Goal: Navigation & Orientation: Find specific page/section

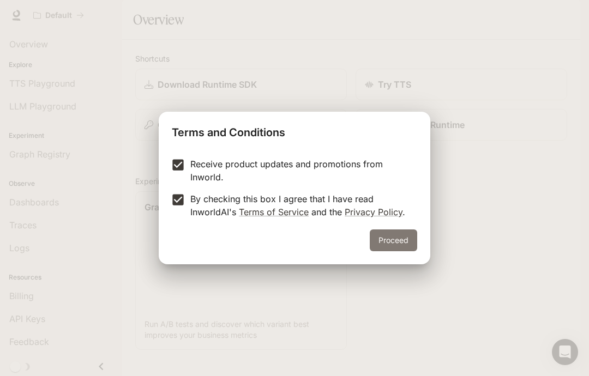
click at [403, 247] on button "Proceed" at bounding box center [393, 240] width 47 height 22
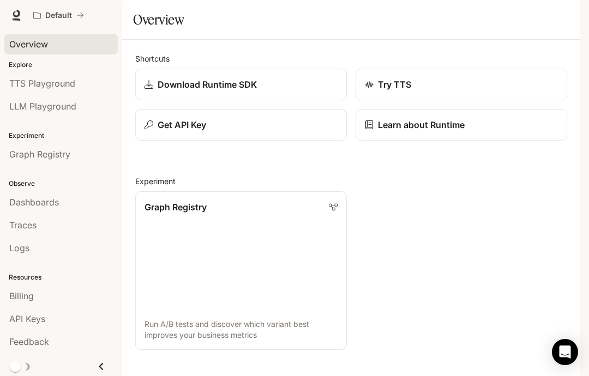
click at [35, 44] on span "Overview" at bounding box center [28, 44] width 39 height 13
click at [299, 101] on link "Download Runtime SDK" at bounding box center [241, 85] width 214 height 32
click at [306, 210] on link "Graph Registry Run A/B tests and discover which variant best improves your busi…" at bounding box center [241, 271] width 214 height 160
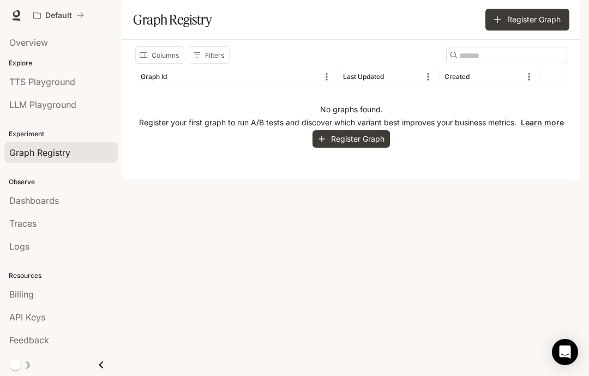
scroll to position [2, 0]
click at [70, 295] on div "Billing" at bounding box center [61, 294] width 104 height 13
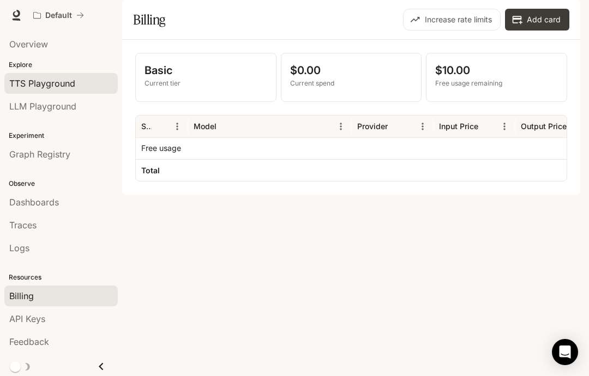
click at [72, 90] on link "TTS Playground" at bounding box center [60, 83] width 113 height 21
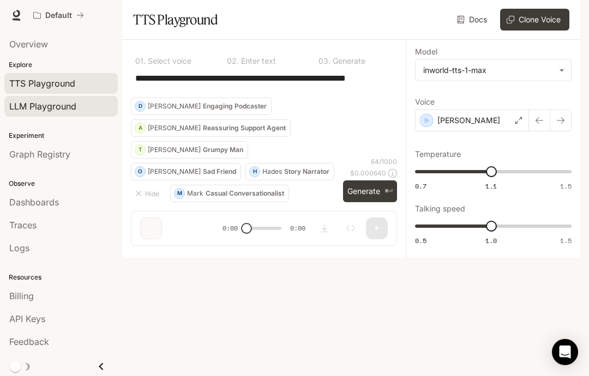
click at [70, 113] on link "LLM Playground" at bounding box center [60, 106] width 113 height 21
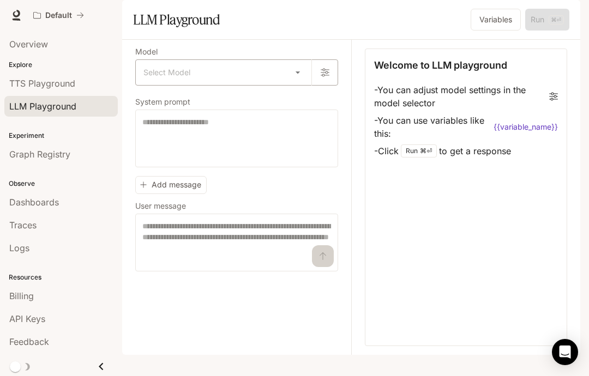
click at [285, 101] on body "Skip to main content Default Runtime Runtime Documentation Documentation Portal…" at bounding box center [294, 188] width 589 height 376
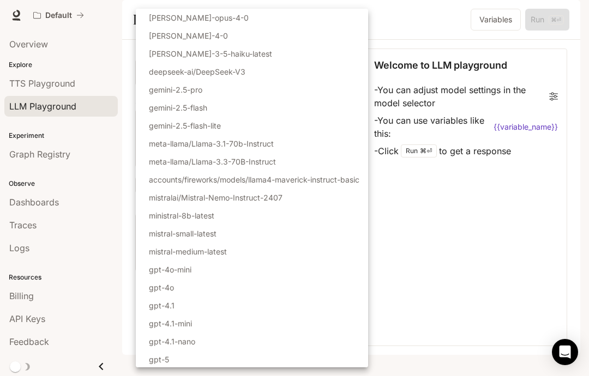
click at [84, 150] on div at bounding box center [294, 188] width 589 height 376
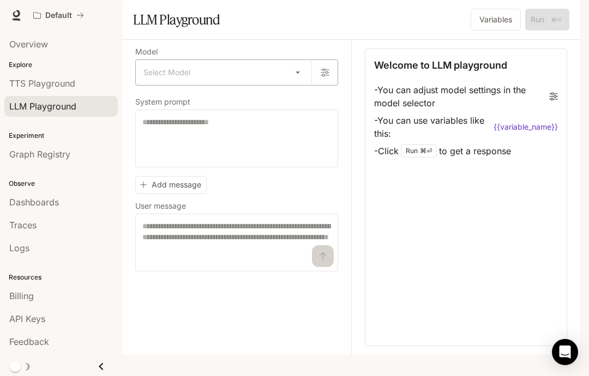
click at [297, 99] on body "Skip to main content Default Runtime Runtime Documentation Documentation Portal…" at bounding box center [294, 188] width 589 height 376
